Goal: Task Accomplishment & Management: Use online tool/utility

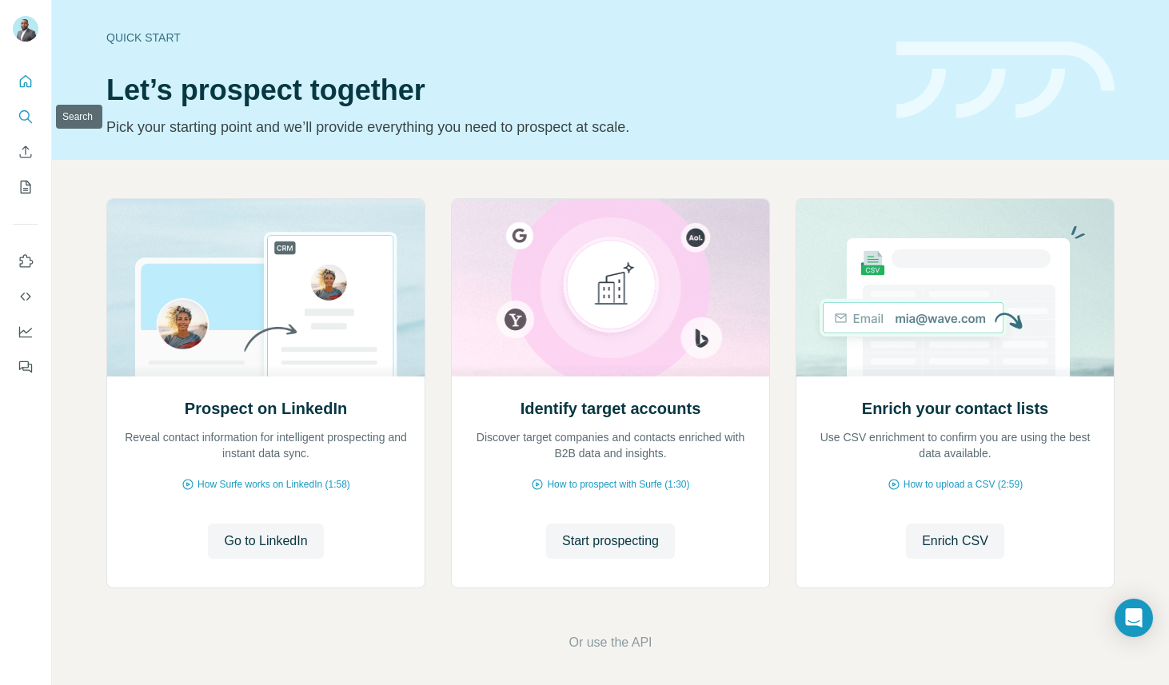
click at [24, 114] on icon "Search" at bounding box center [26, 117] width 16 height 16
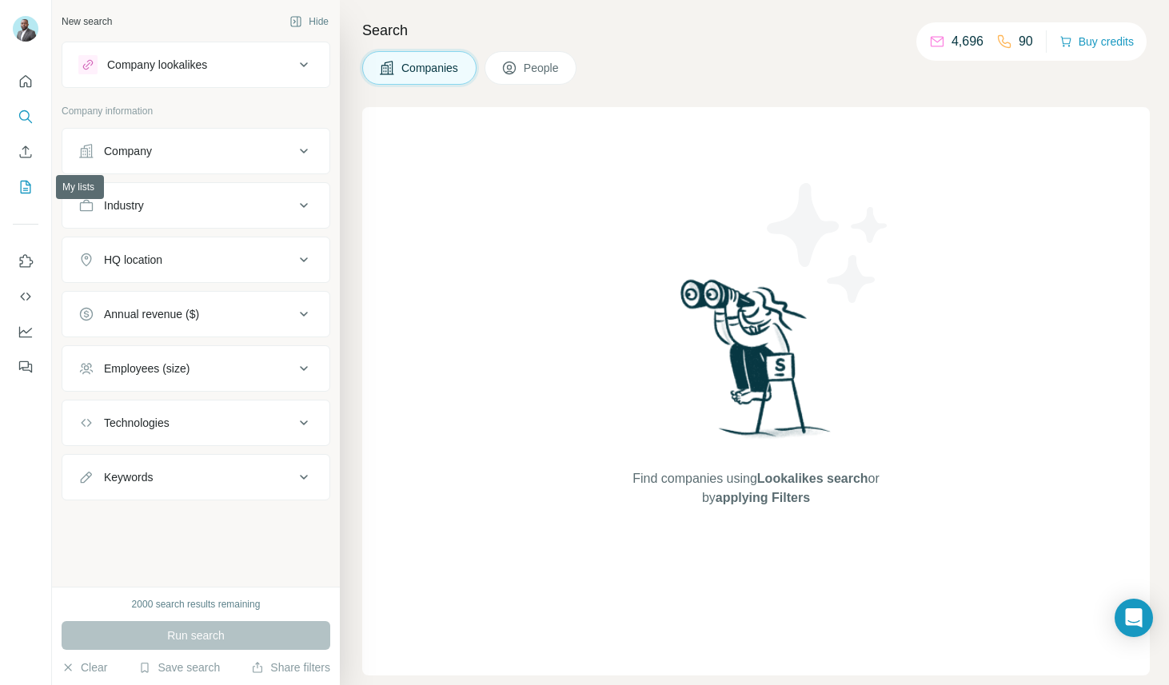
click at [30, 189] on icon "My lists" at bounding box center [26, 187] width 10 height 13
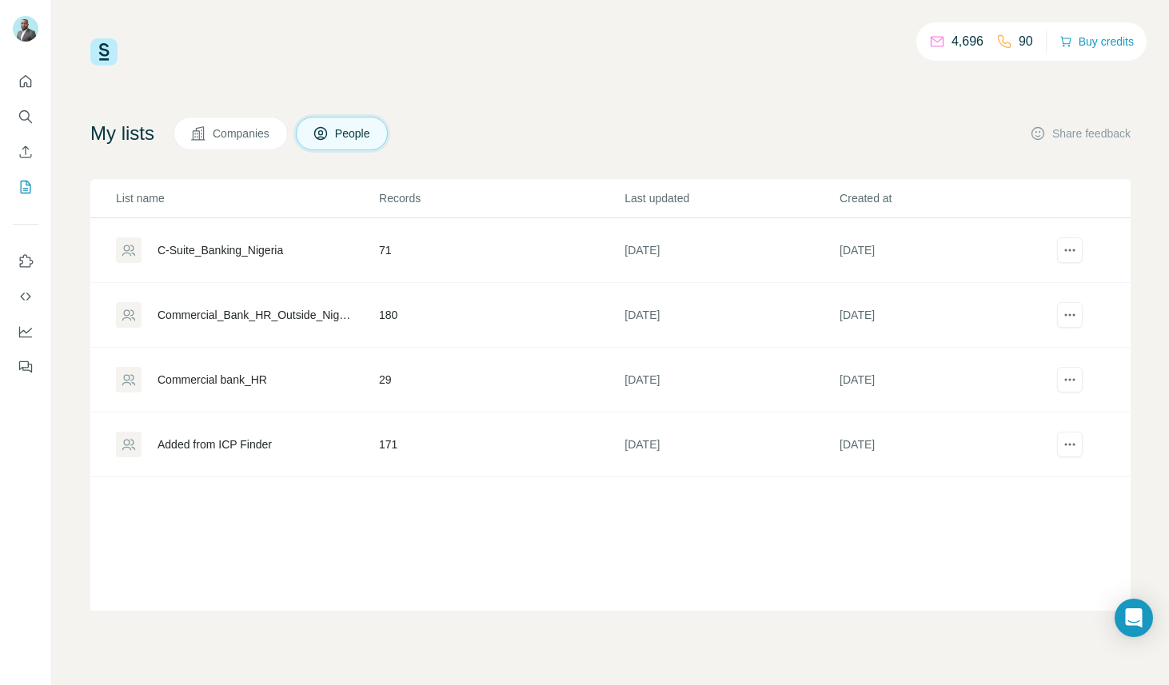
click at [233, 245] on div "C-Suite_Banking_Nigeria" at bounding box center [221, 250] width 126 height 16
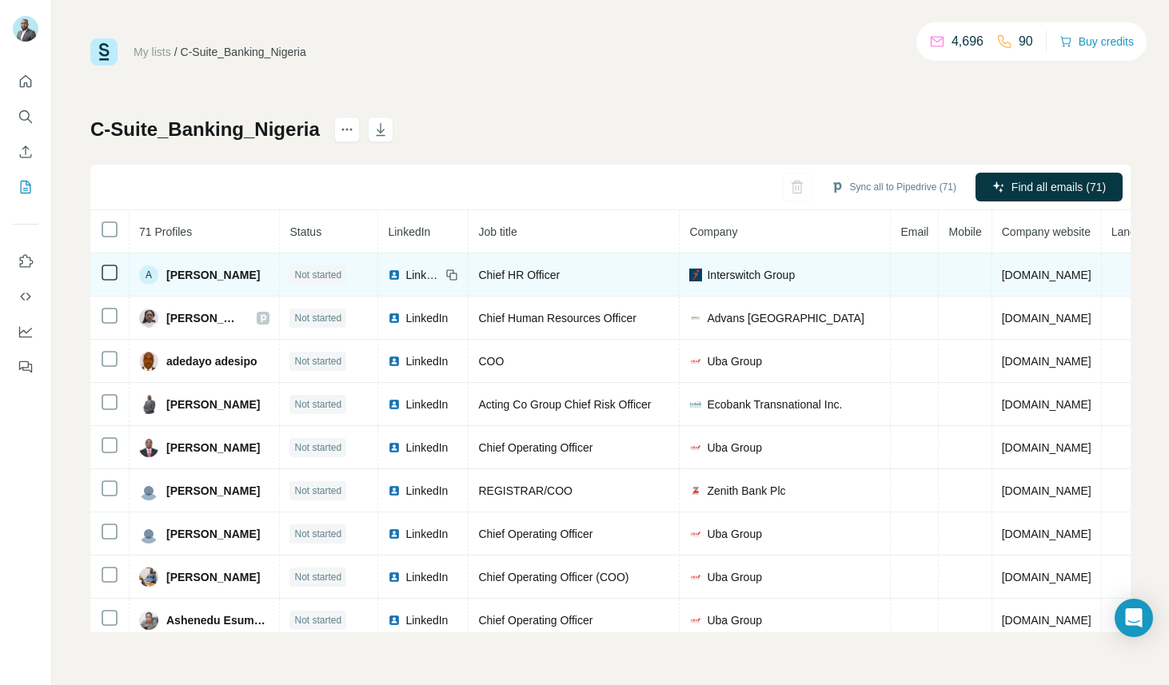
click at [208, 278] on span "Abike Wesey" at bounding box center [213, 275] width 94 height 16
click at [438, 277] on span "LinkedIn" at bounding box center [422, 275] width 35 height 16
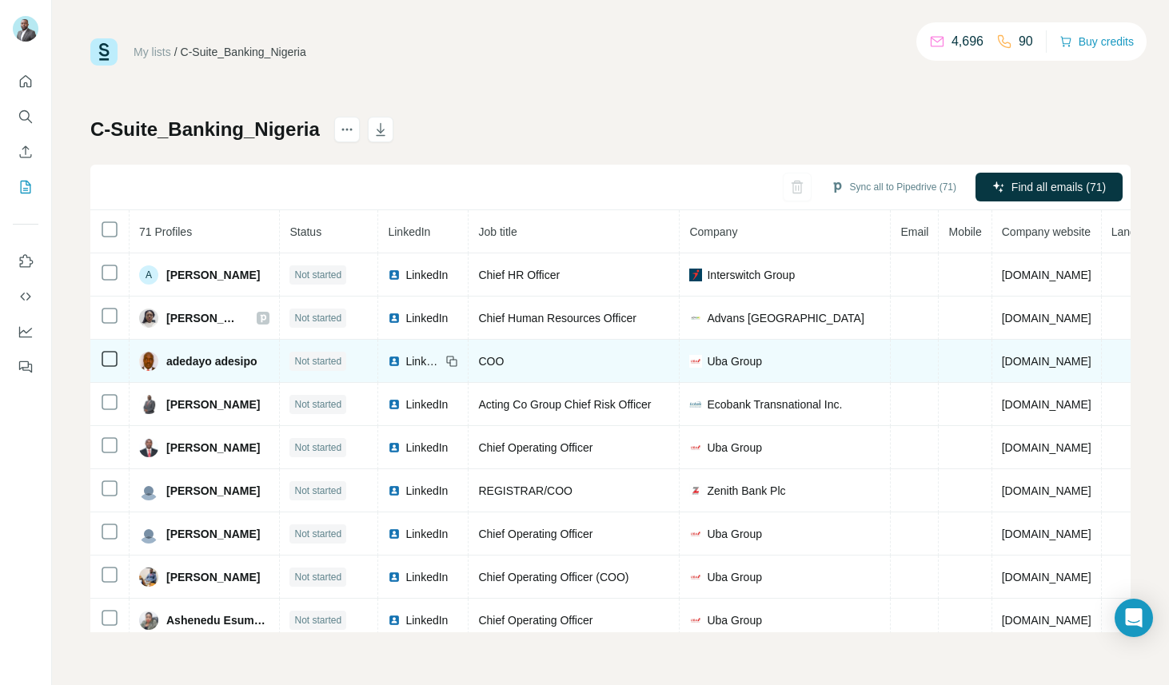
click at [433, 362] on span "LinkedIn" at bounding box center [422, 361] width 35 height 16
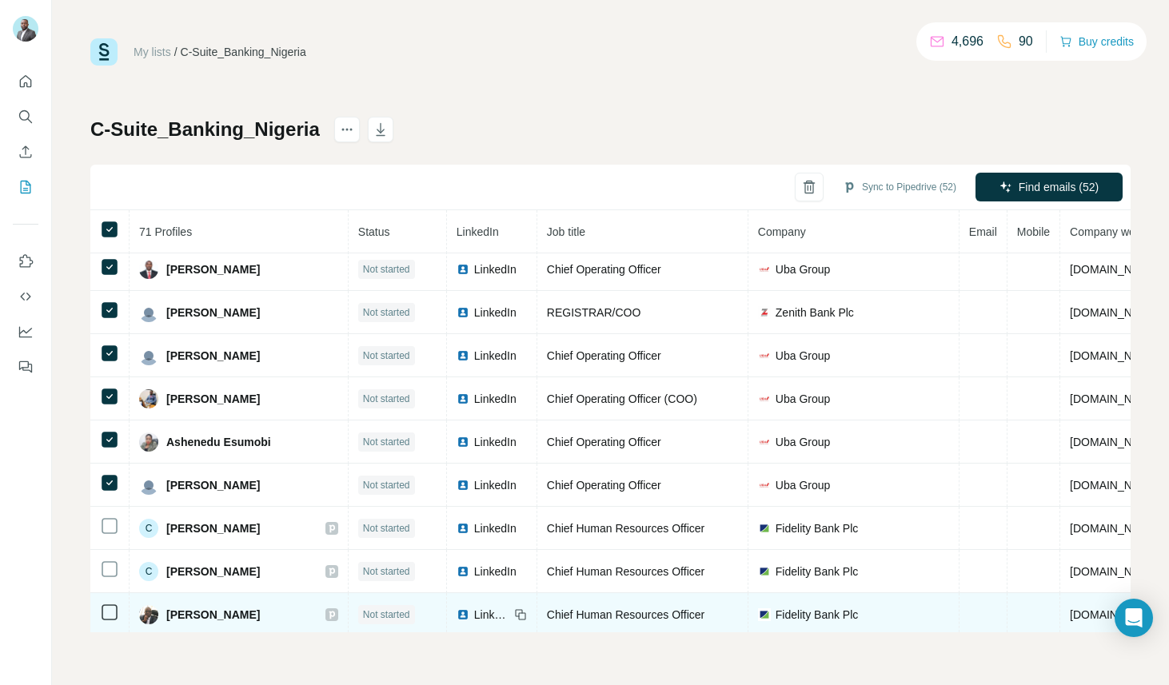
scroll to position [1923, 0]
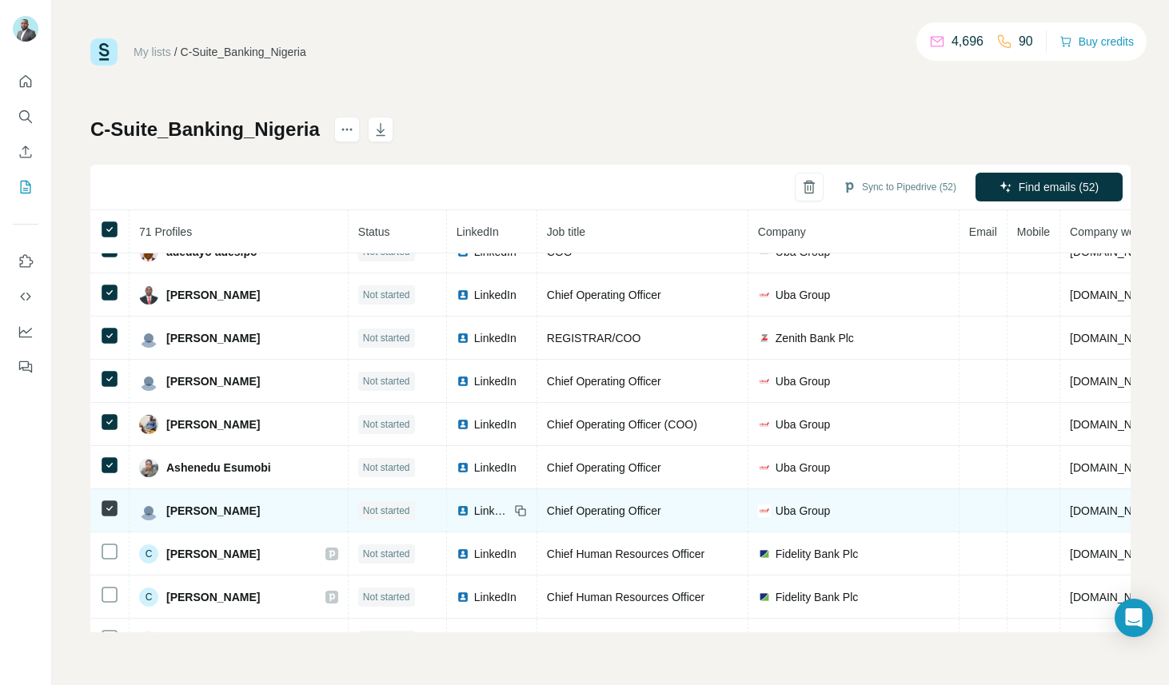
click at [98, 510] on td at bounding box center [109, 510] width 39 height 43
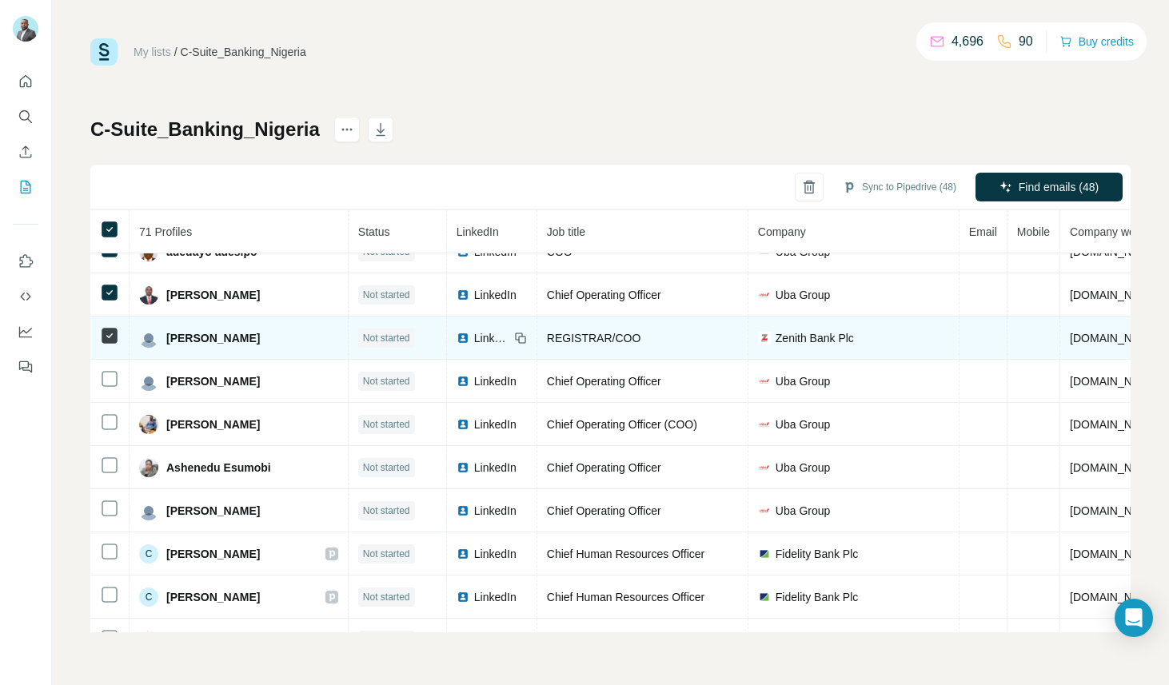
click at [105, 347] on td at bounding box center [109, 338] width 39 height 43
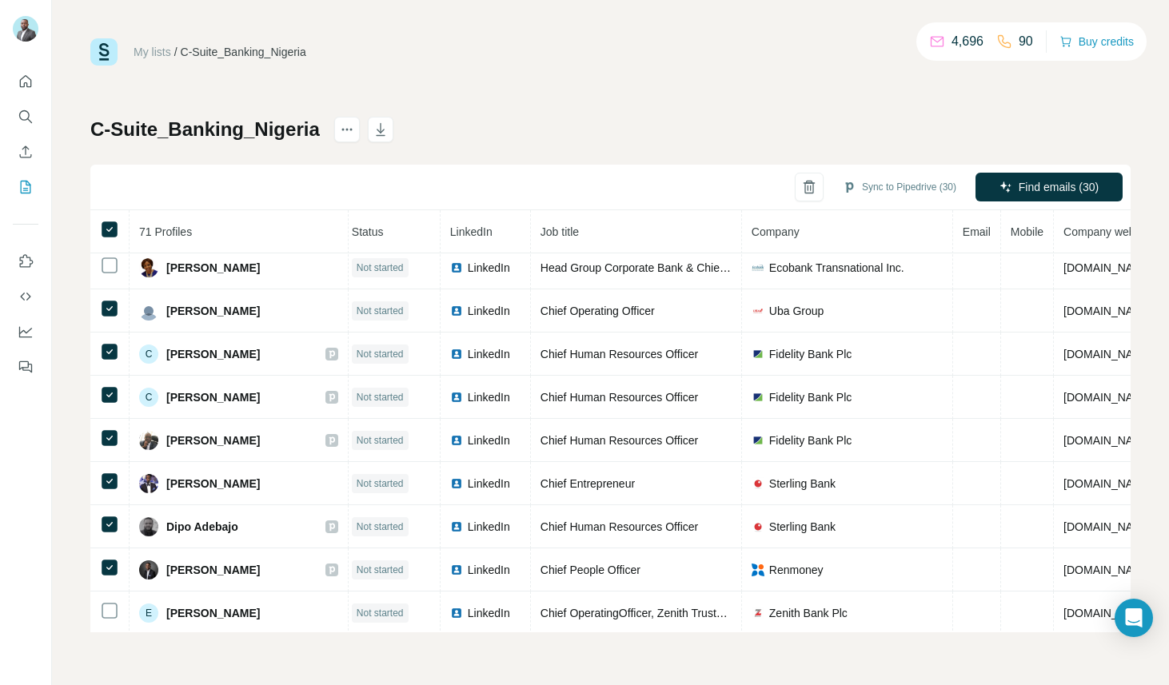
scroll to position [394, 6]
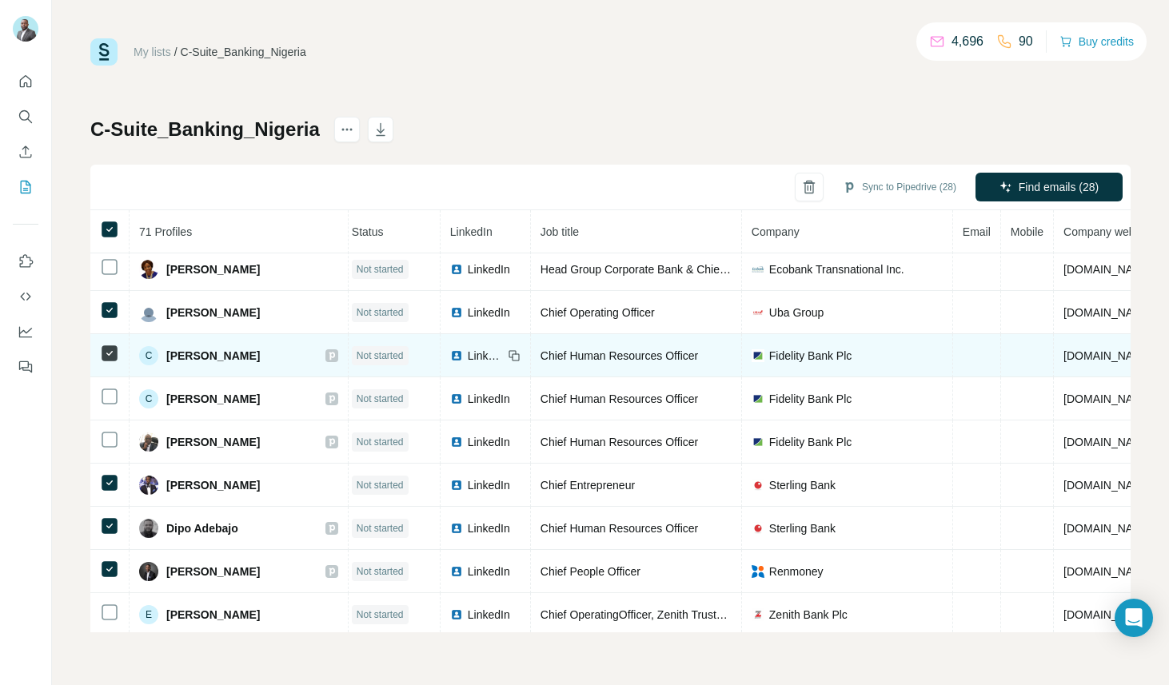
click at [110, 362] on icon at bounding box center [109, 353] width 19 height 19
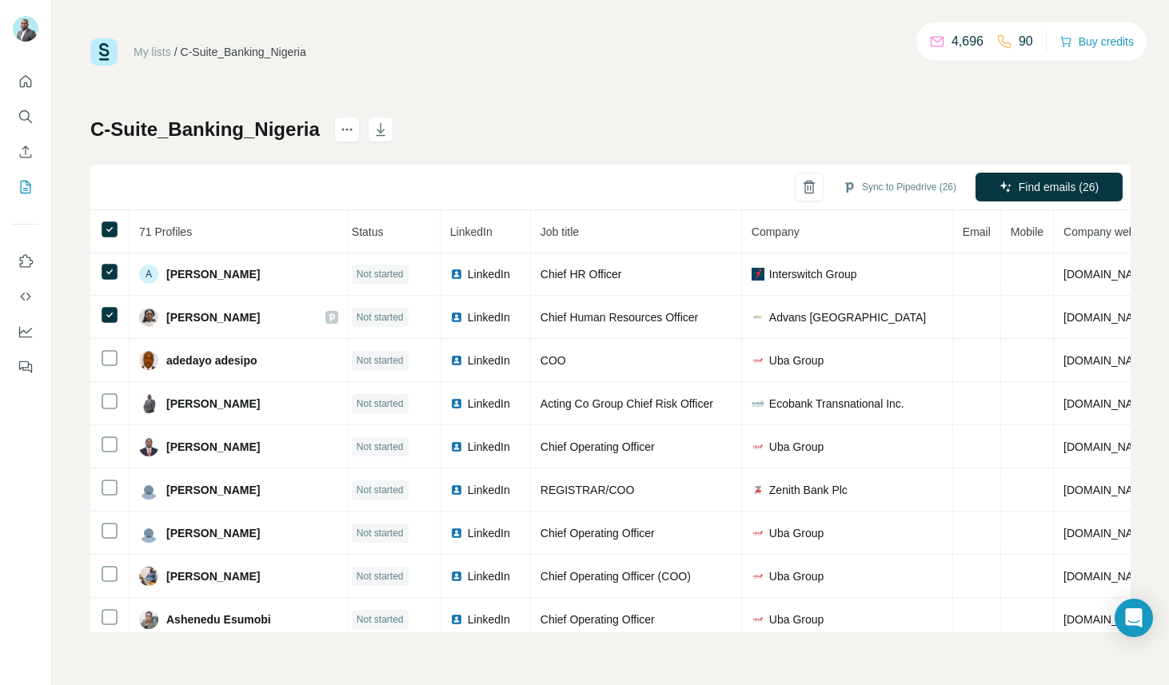
scroll to position [0, 6]
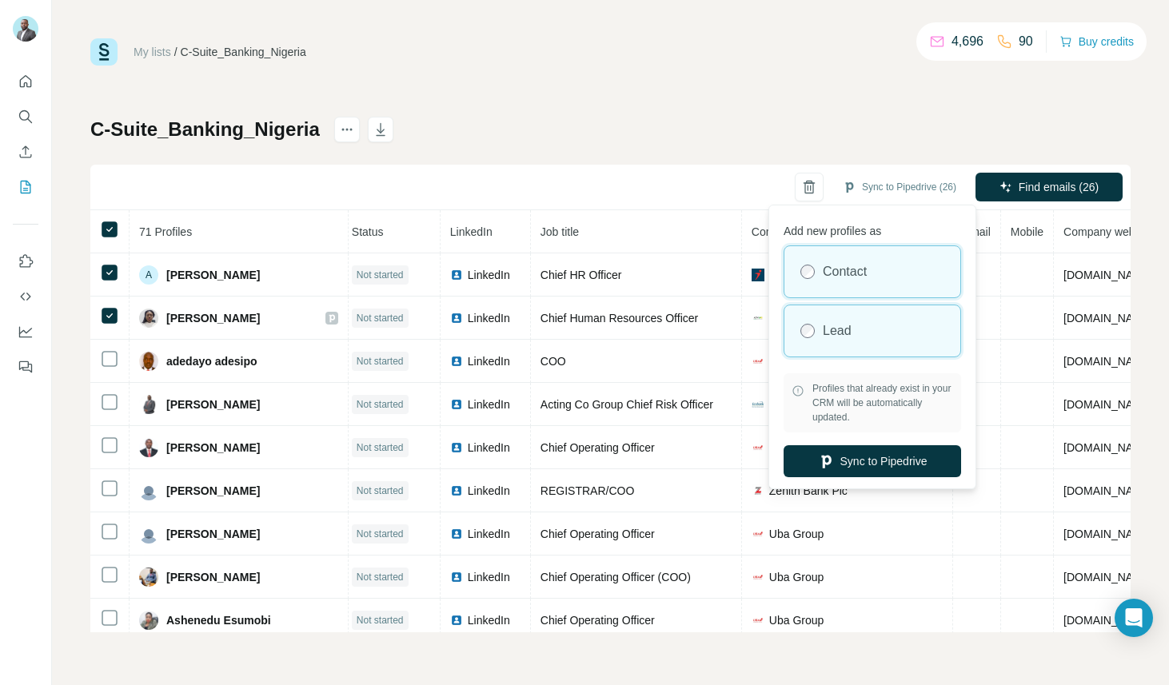
click at [838, 331] on label "Lead" at bounding box center [837, 330] width 29 height 19
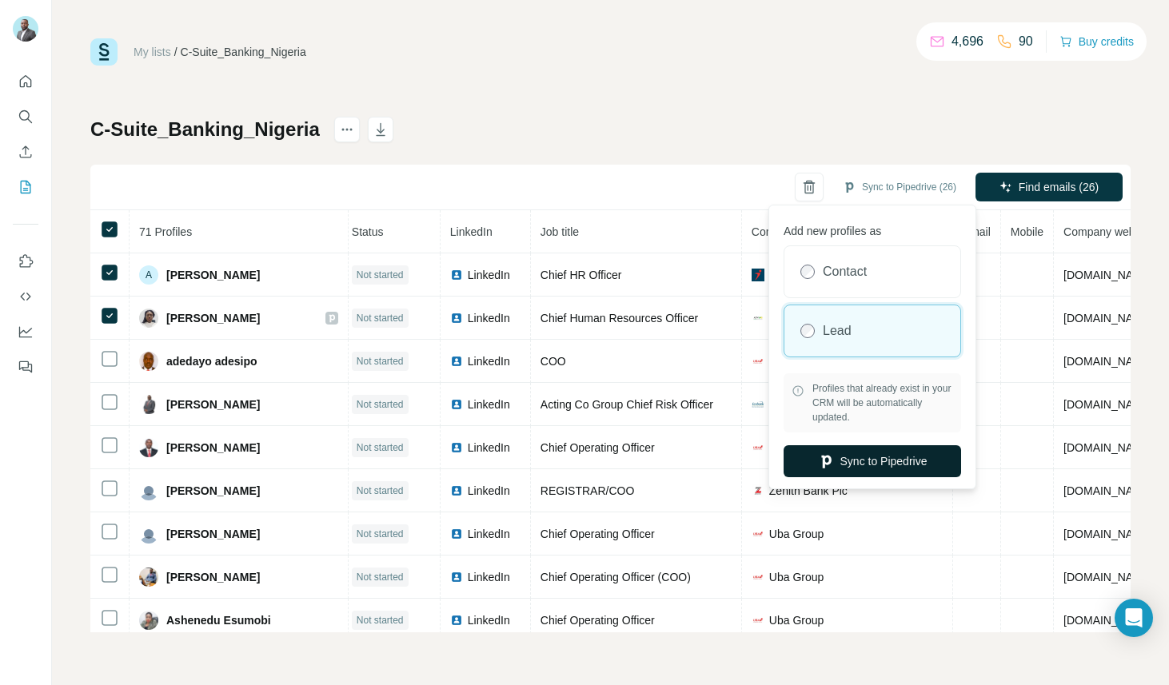
click at [902, 463] on button "Sync to Pipedrive" at bounding box center [873, 461] width 178 height 32
